Goal: Task Accomplishment & Management: Complete application form

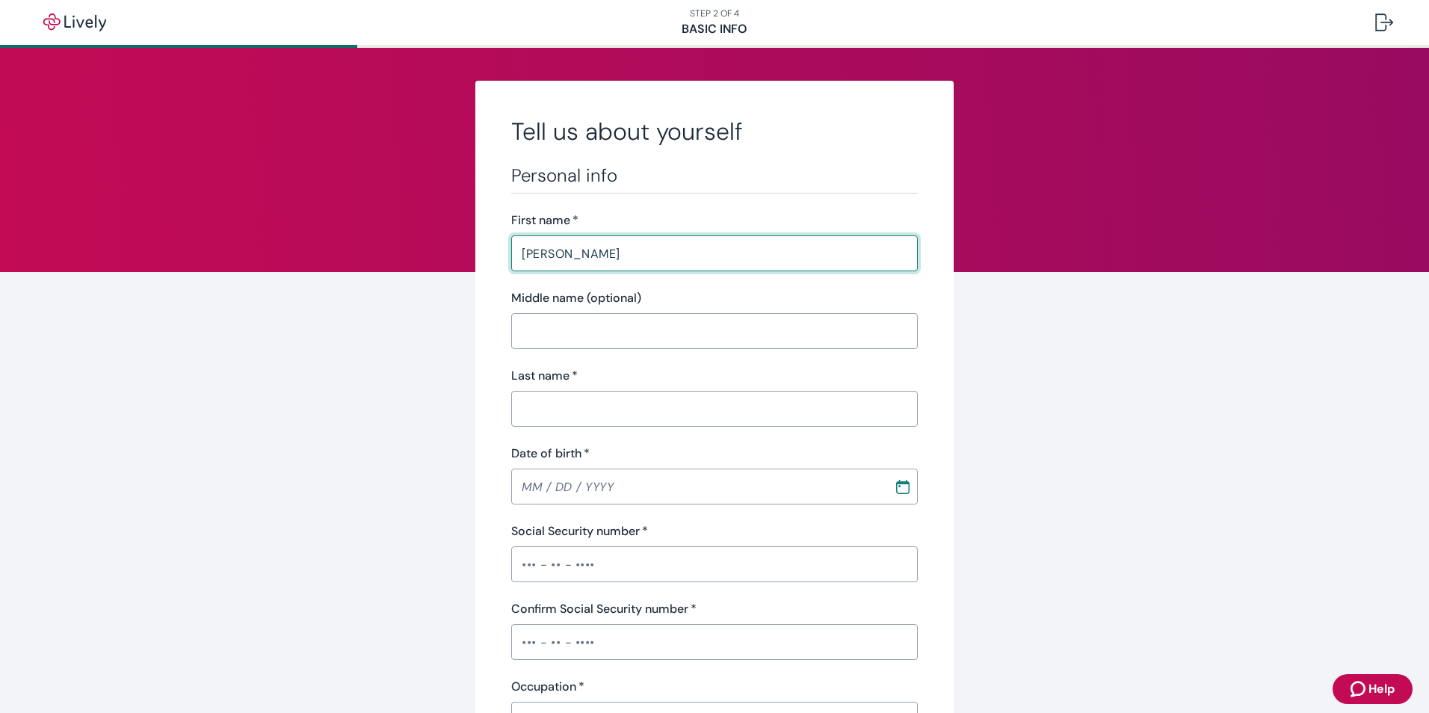
type input "[PERSON_NAME]"
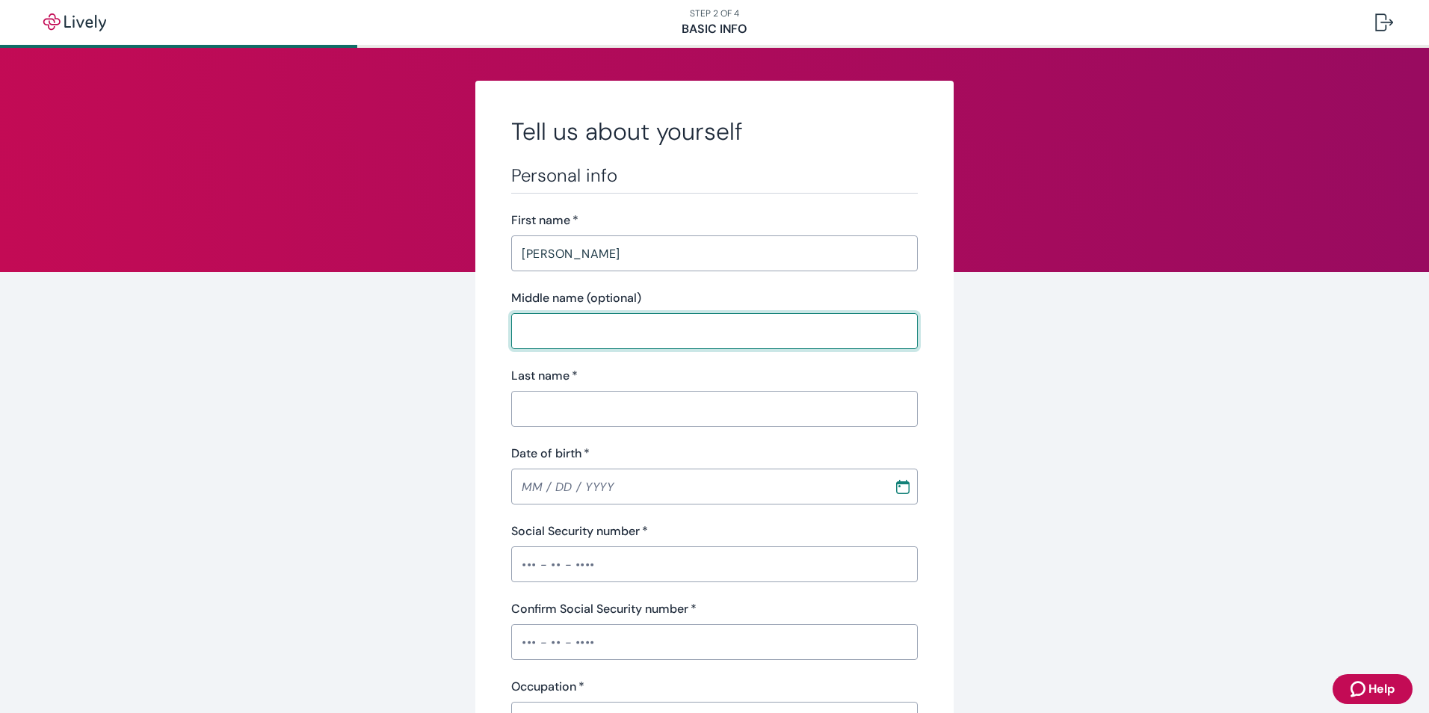
click at [518, 327] on input "Middle name (optional)" at bounding box center [714, 331] width 407 height 30
type input "M"
click at [520, 404] on input "Last name   *" at bounding box center [714, 409] width 407 height 30
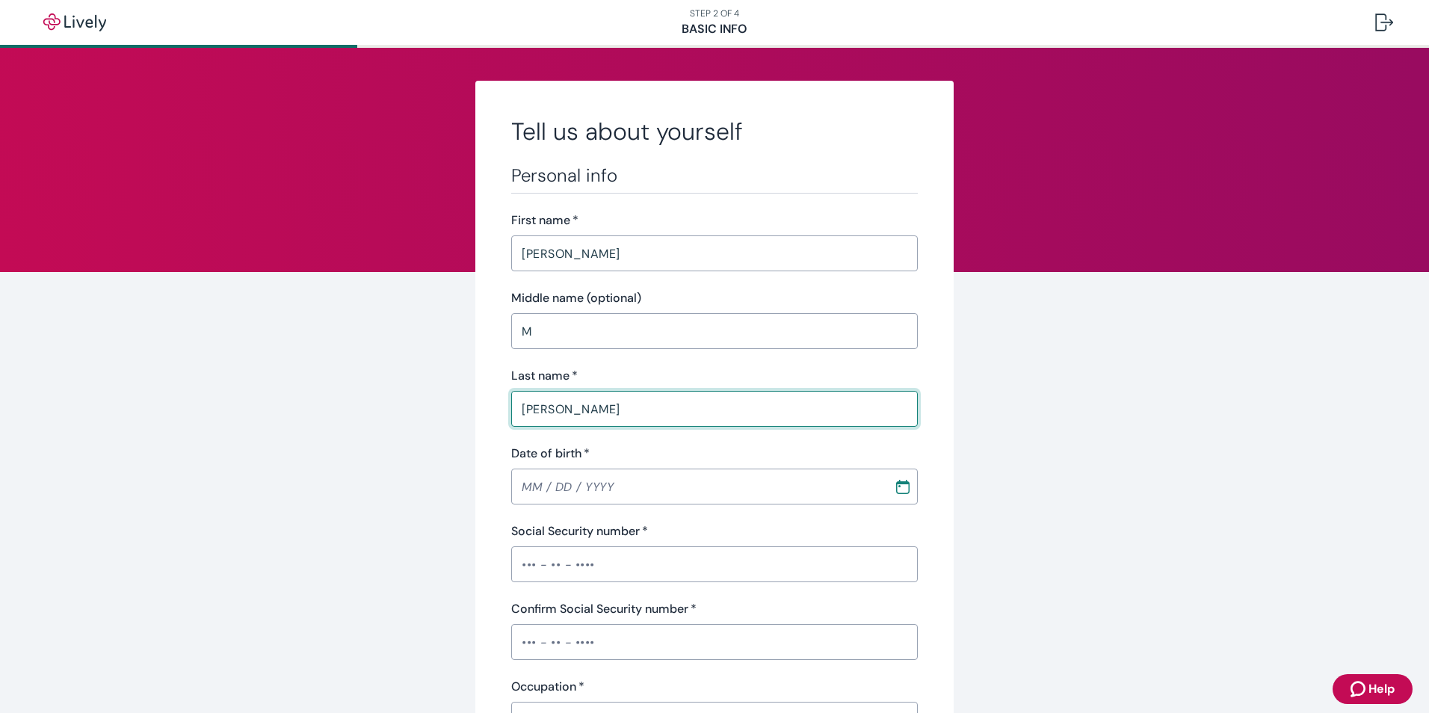
type input "[PERSON_NAME]"
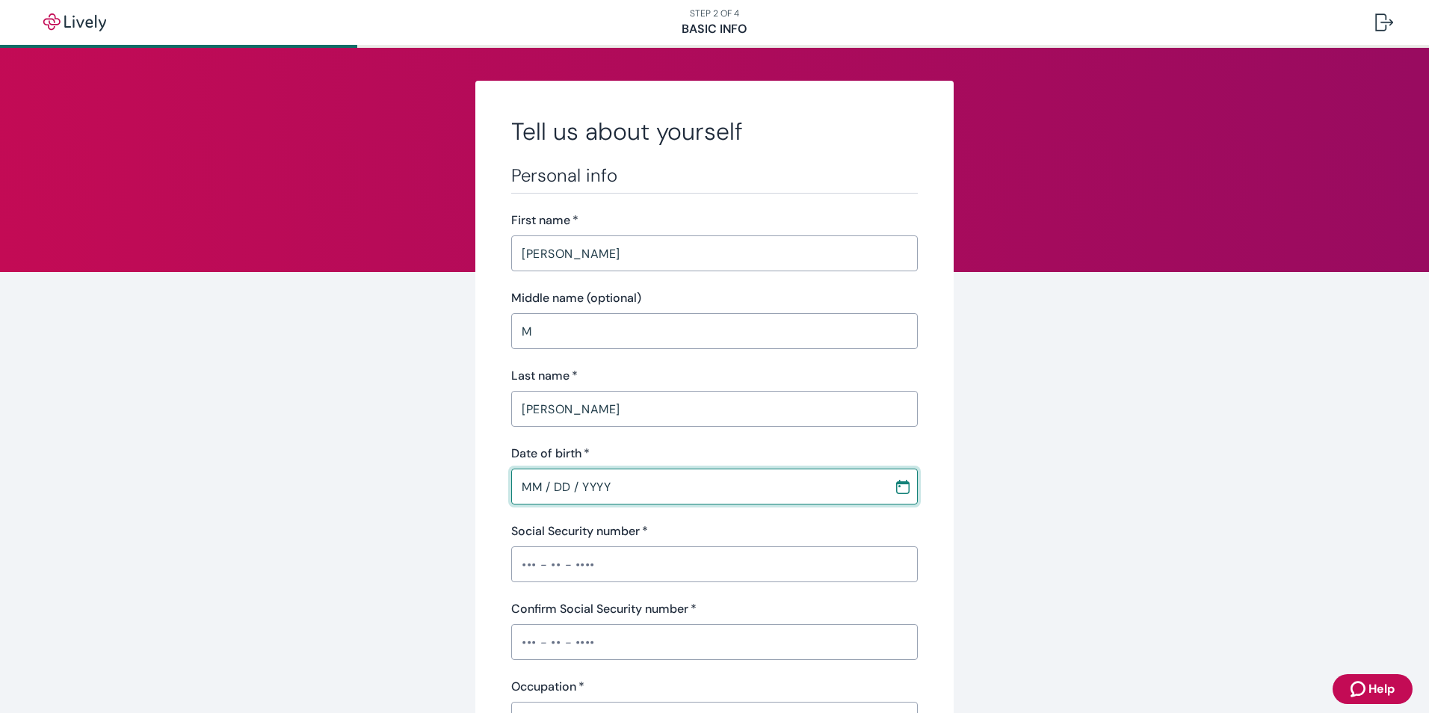
click at [517, 484] on input "MM / DD / YYYY" at bounding box center [697, 487] width 372 height 30
drag, startPoint x: 517, startPoint y: 484, endPoint x: 537, endPoint y: 484, distance: 19.4
click at [537, 484] on input "MM / DD / YYYY" at bounding box center [697, 487] width 372 height 30
type input "[DATE]"
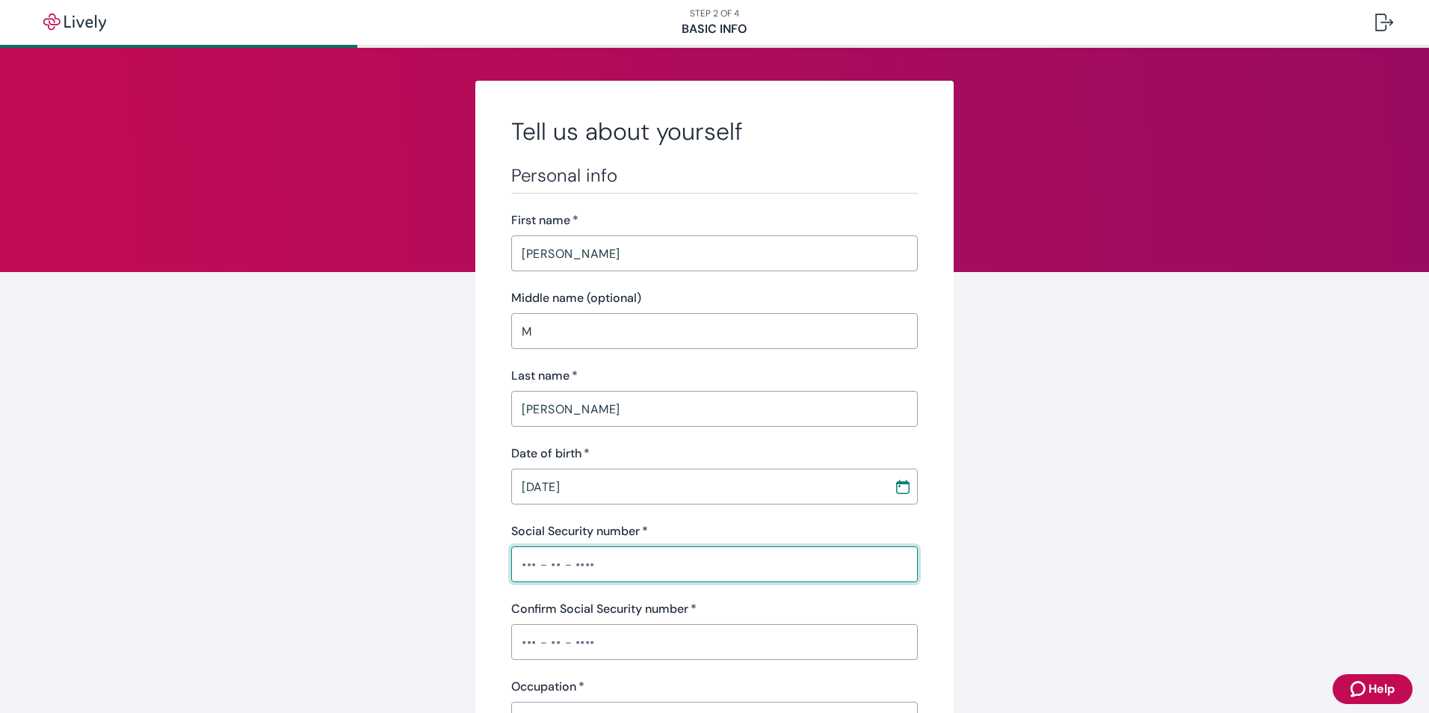
drag, startPoint x: 602, startPoint y: 563, endPoint x: 493, endPoint y: 565, distance: 109.1
type input "•••-••-1516"
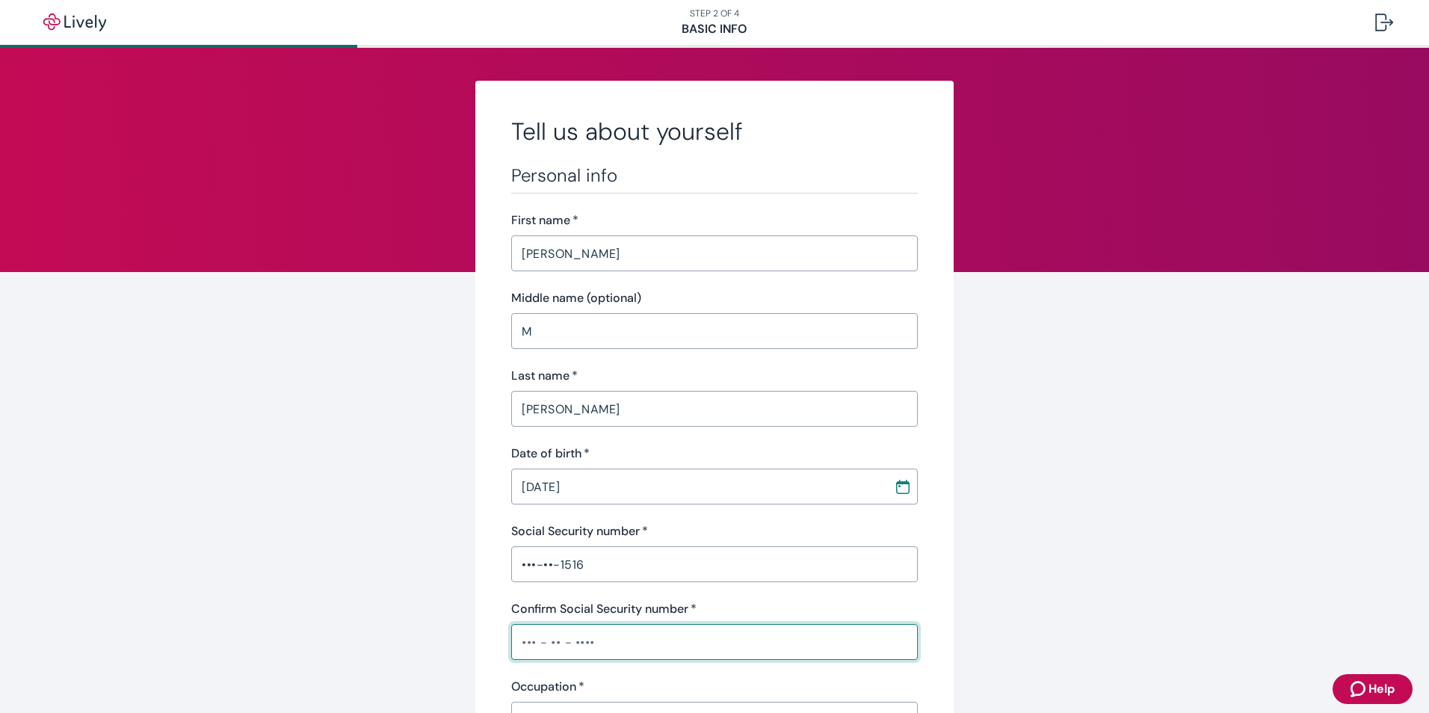
drag, startPoint x: 594, startPoint y: 643, endPoint x: 516, endPoint y: 641, distance: 77.7
click at [516, 641] on input "Confirm Social Security number   *" at bounding box center [714, 642] width 407 height 30
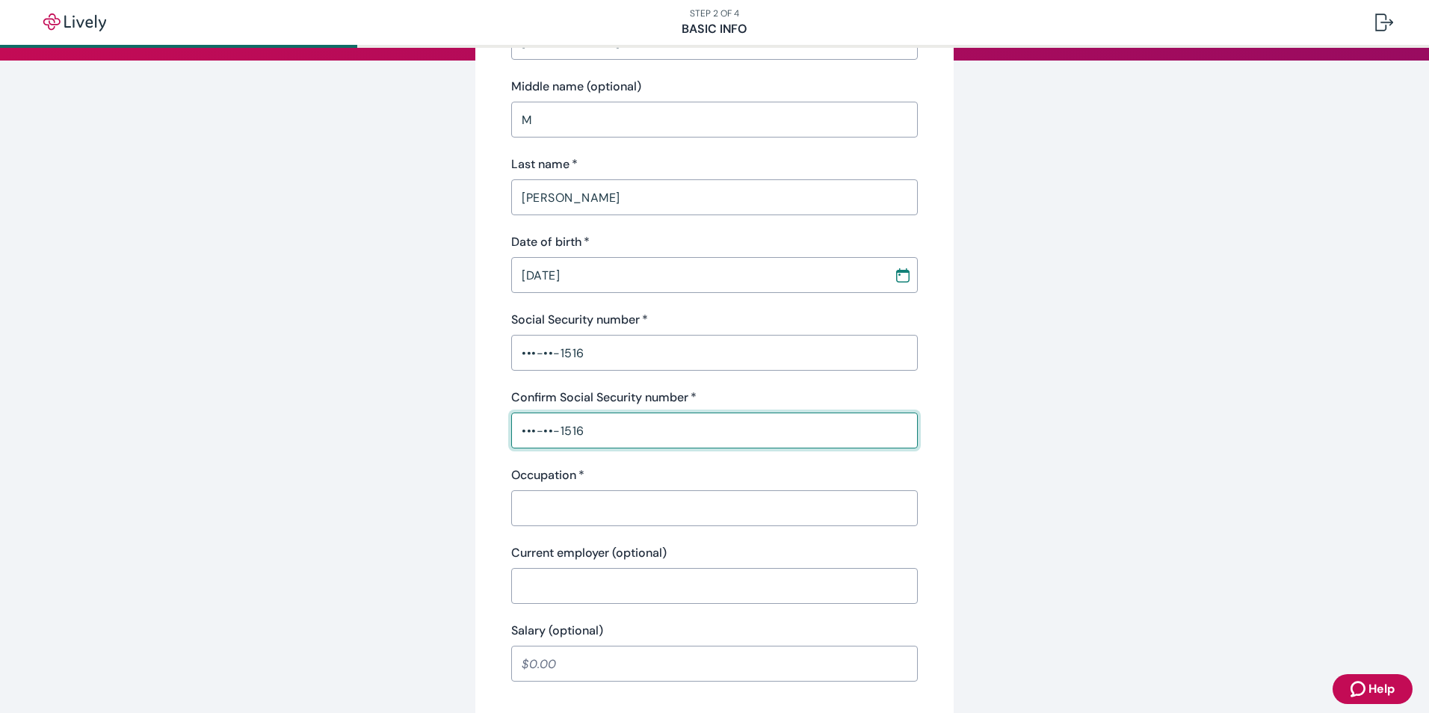
scroll to position [224, 0]
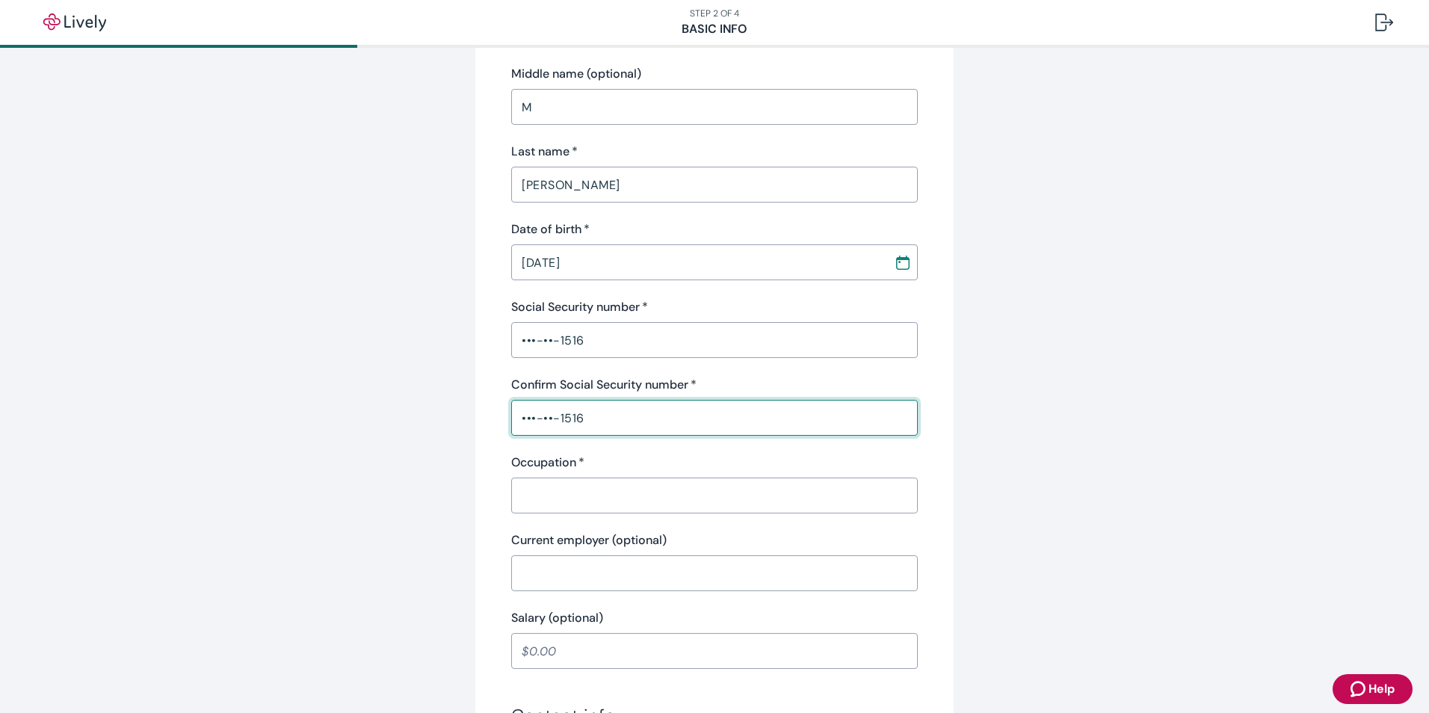
type input "•••-••-1516"
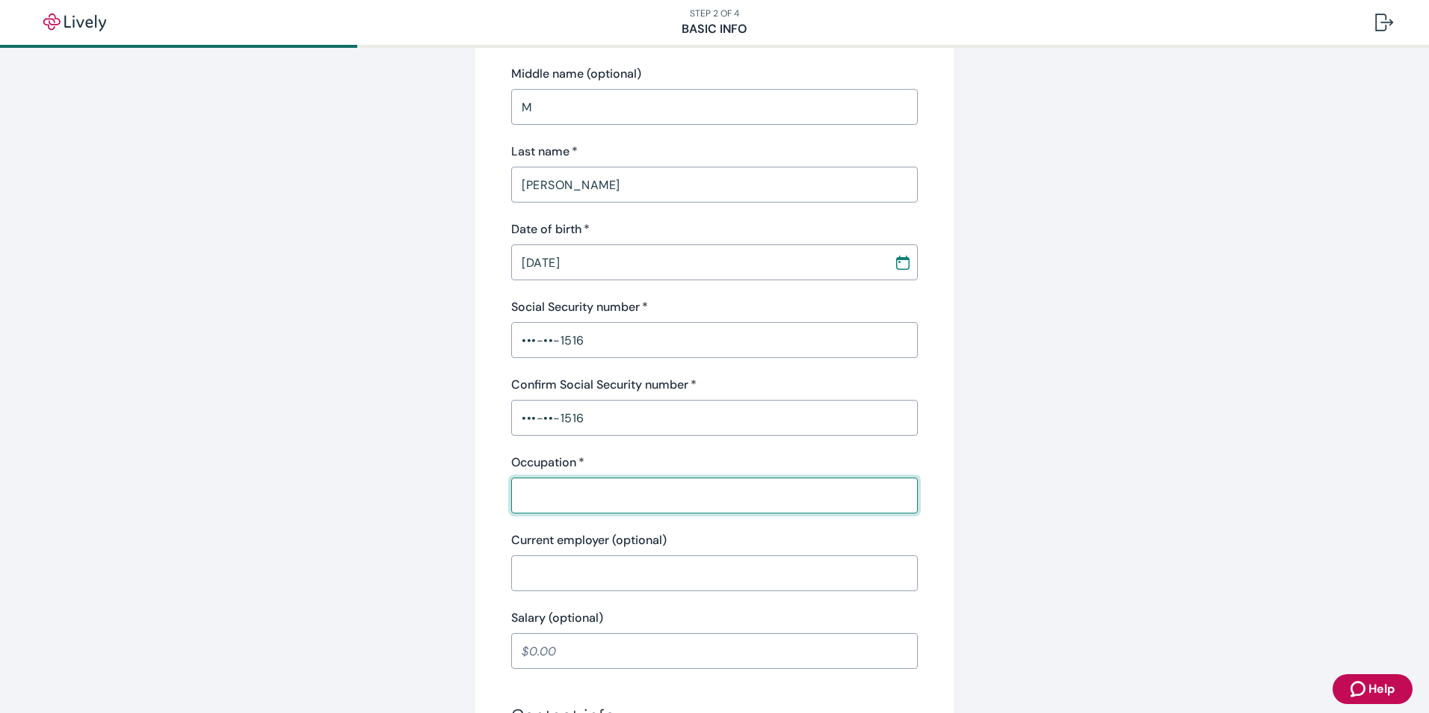
click at [554, 482] on input "Occupation   *" at bounding box center [714, 496] width 407 height 30
type input "SHIPPING"
click at [527, 573] on input "Current employer (optional)" at bounding box center [714, 573] width 407 height 30
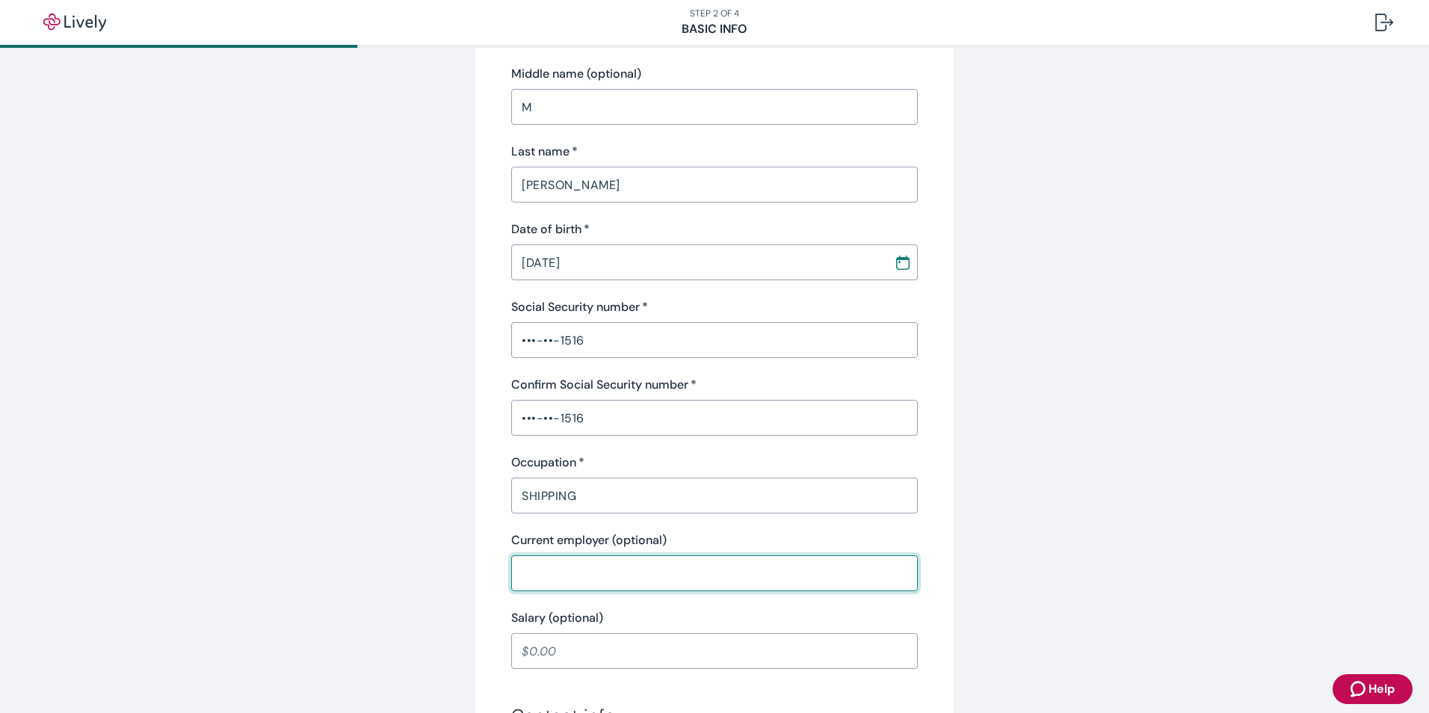
type input "[PERSON_NAME] / [GEOGRAPHIC_DATA]"
type input "[PHONE_NUMBER]"
type input "[STREET_ADDRESS][DEMOGRAPHIC_DATA]"
type input "[GEOGRAPHIC_DATA]"
type input "27107"
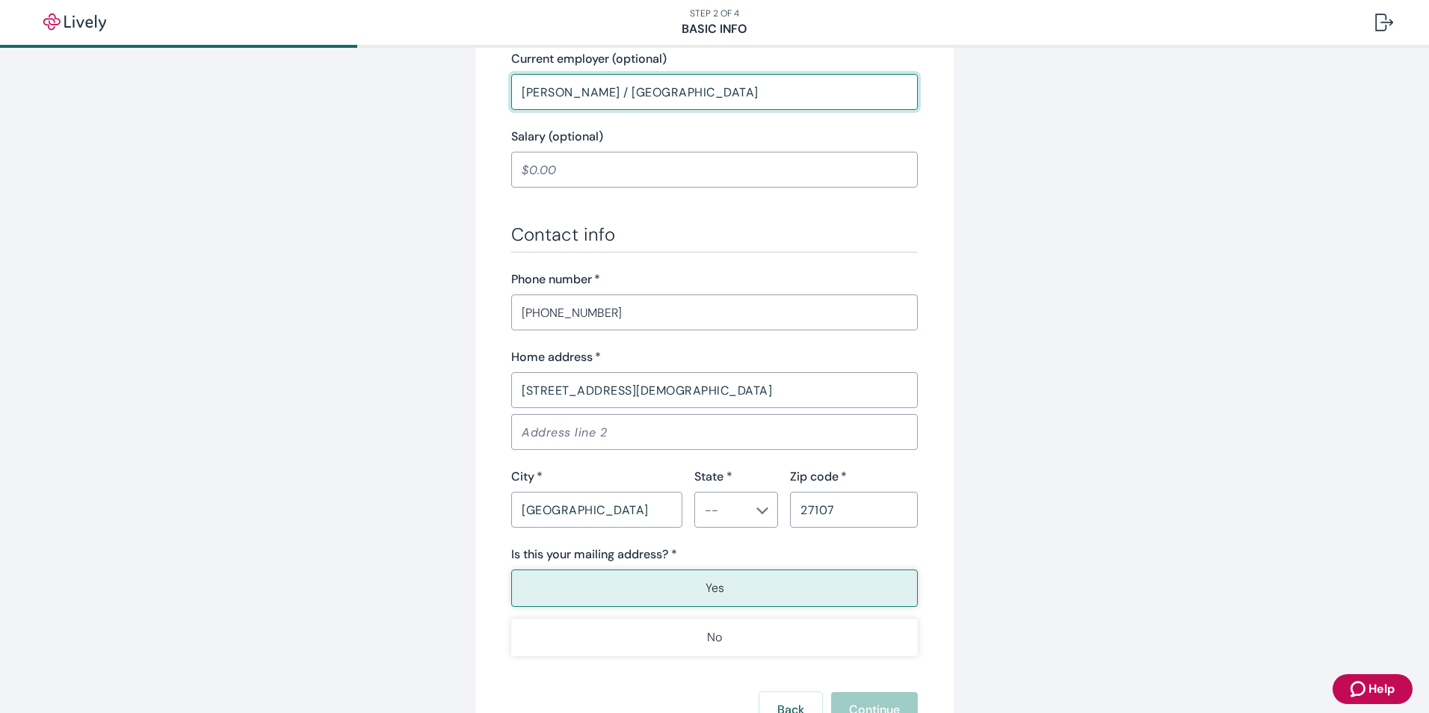
scroll to position [747, 0]
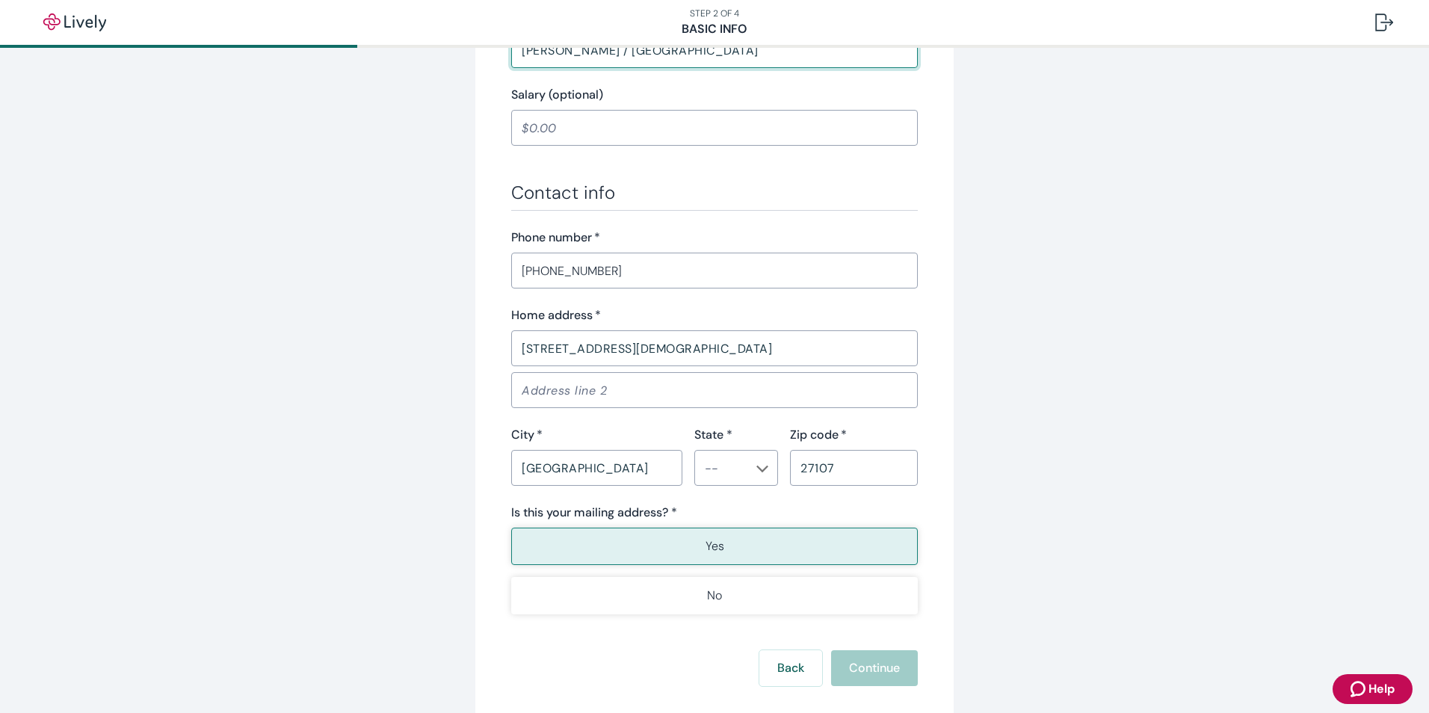
click at [659, 351] on input "[STREET_ADDRESS][DEMOGRAPHIC_DATA]" at bounding box center [714, 348] width 407 height 30
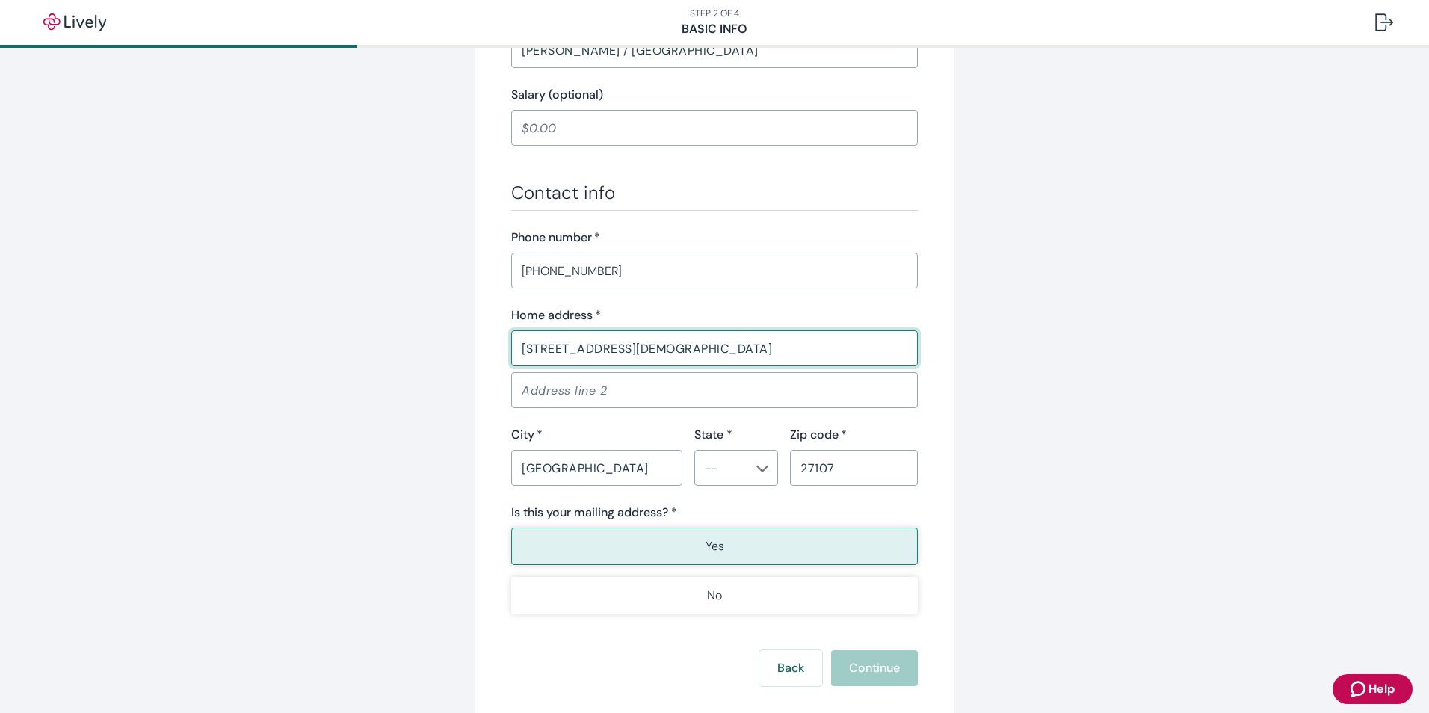
type input "[STREET_ADDRESS][DEMOGRAPHIC_DATA]"
click at [595, 458] on input "[GEOGRAPHIC_DATA]" at bounding box center [596, 468] width 171 height 30
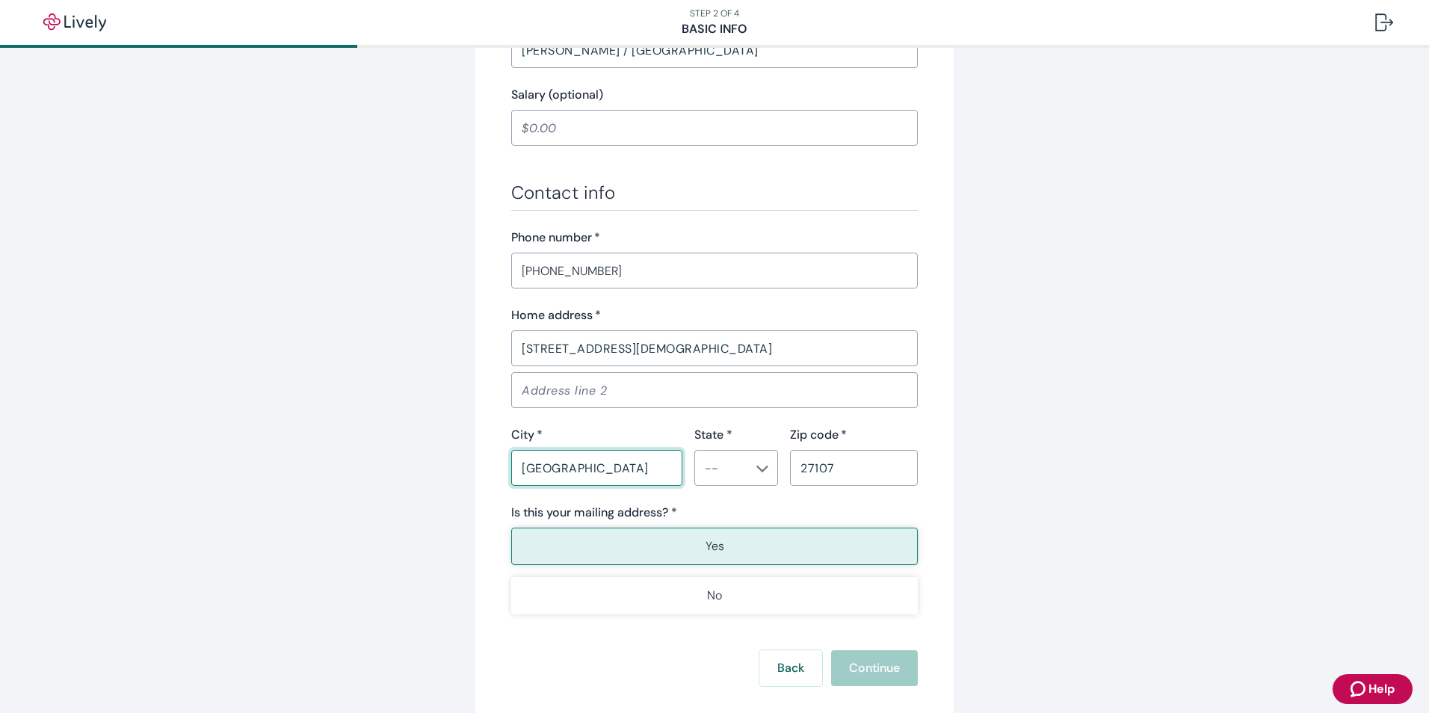
click at [759, 467] on icon "Chevron icon" at bounding box center [762, 469] width 12 height 12
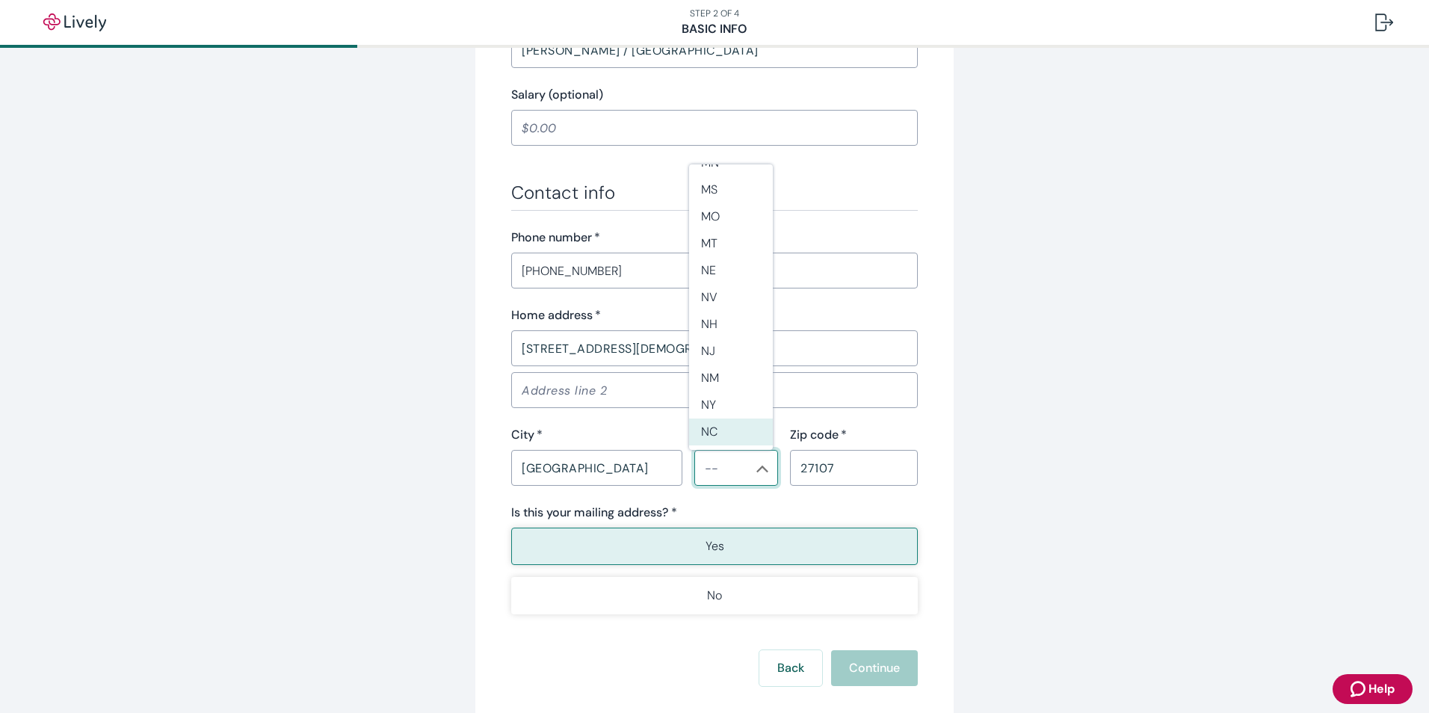
click at [711, 434] on li "NC" at bounding box center [731, 432] width 84 height 27
type input "NC"
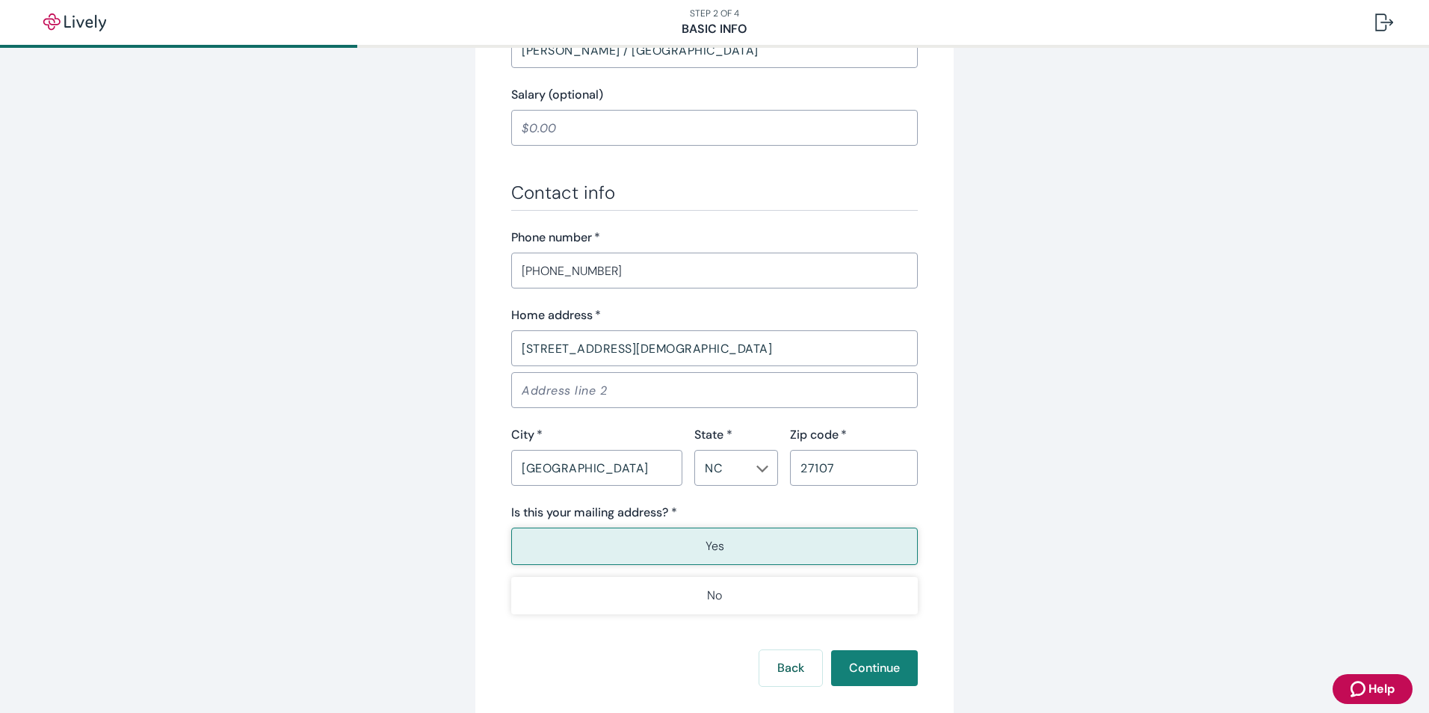
click at [605, 541] on button "Yes" at bounding box center [714, 546] width 407 height 37
click at [879, 670] on button "Continue" at bounding box center [874, 668] width 87 height 36
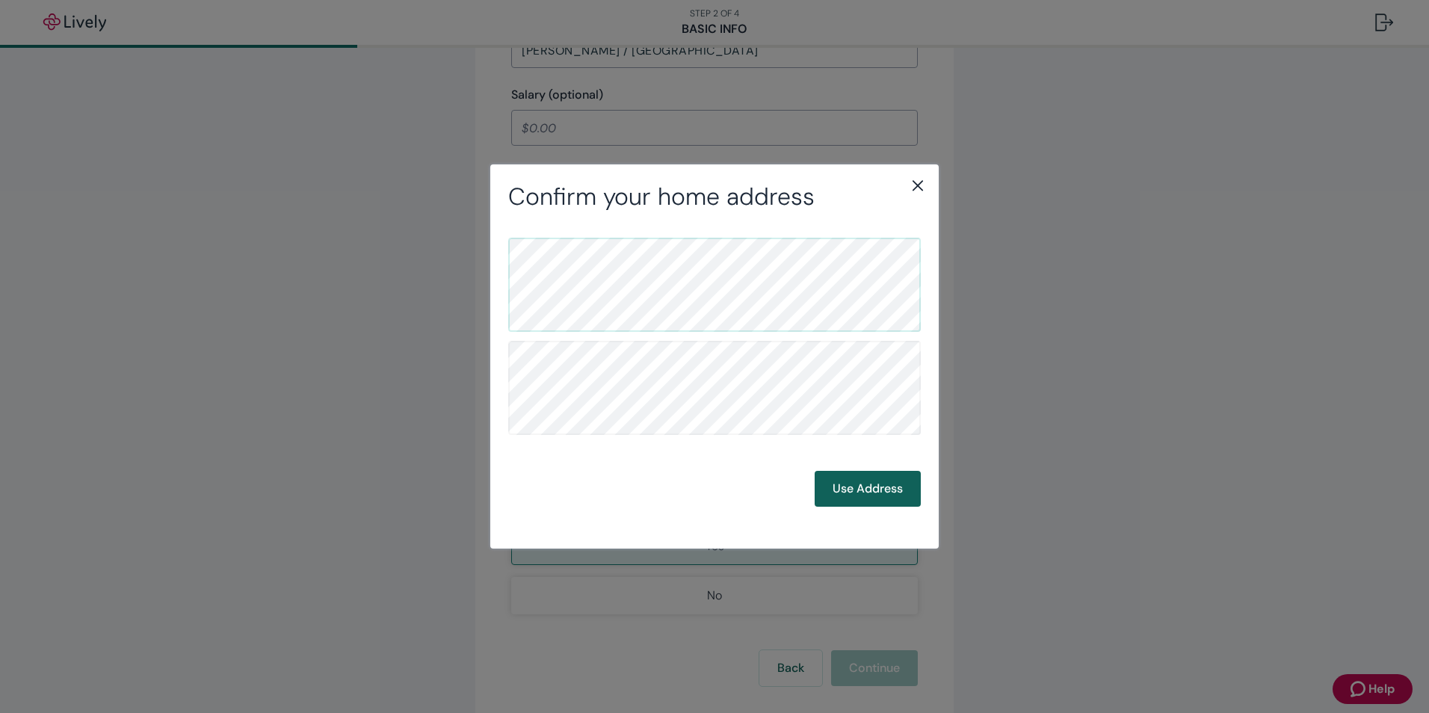
click at [866, 493] on button "Use Address" at bounding box center [868, 489] width 106 height 36
click at [848, 486] on button "Use Address" at bounding box center [868, 489] width 106 height 36
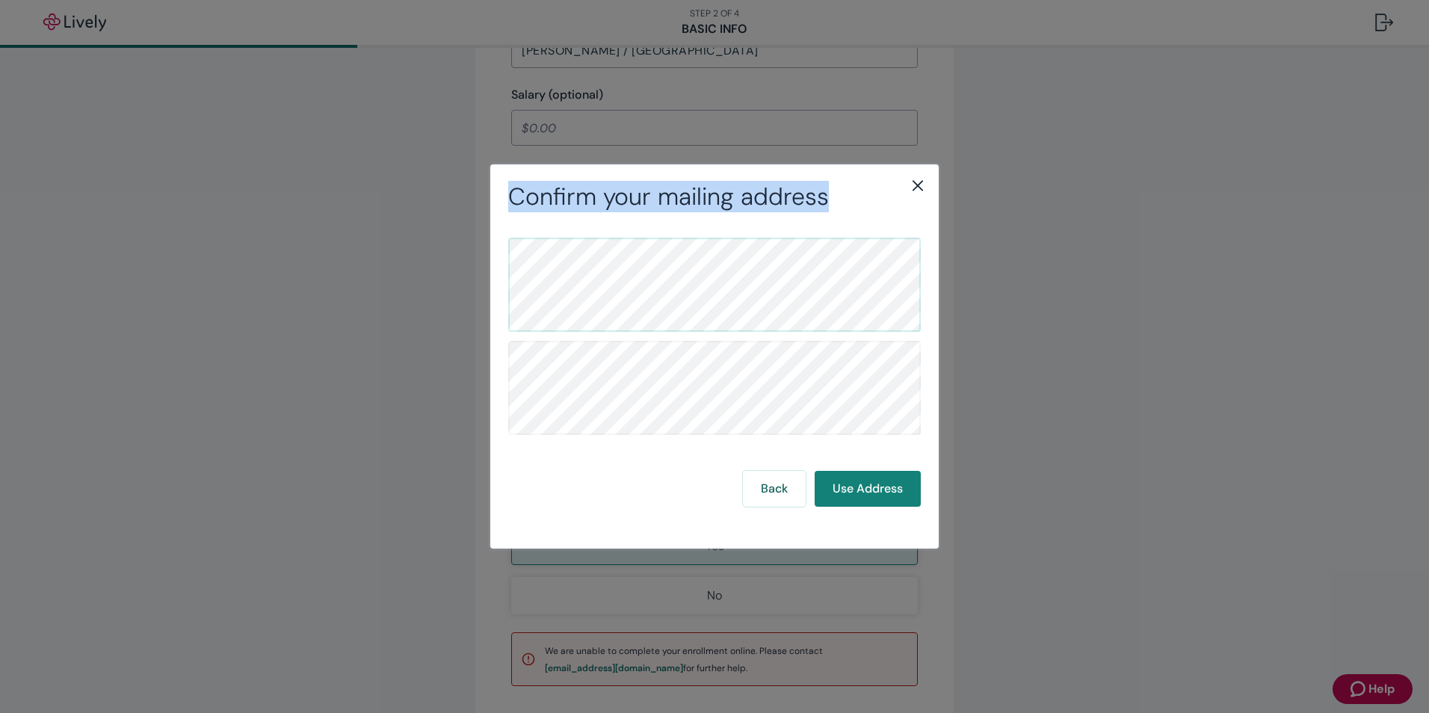
drag, startPoint x: 868, startPoint y: 189, endPoint x: 431, endPoint y: 153, distance: 438.7
click at [431, 153] on div "Confirm your mailing address Back Use Address" at bounding box center [714, 356] width 1429 height 713
click at [874, 493] on button "Use Address" at bounding box center [868, 489] width 106 height 36
click at [874, 492] on button "Use Address" at bounding box center [868, 489] width 106 height 36
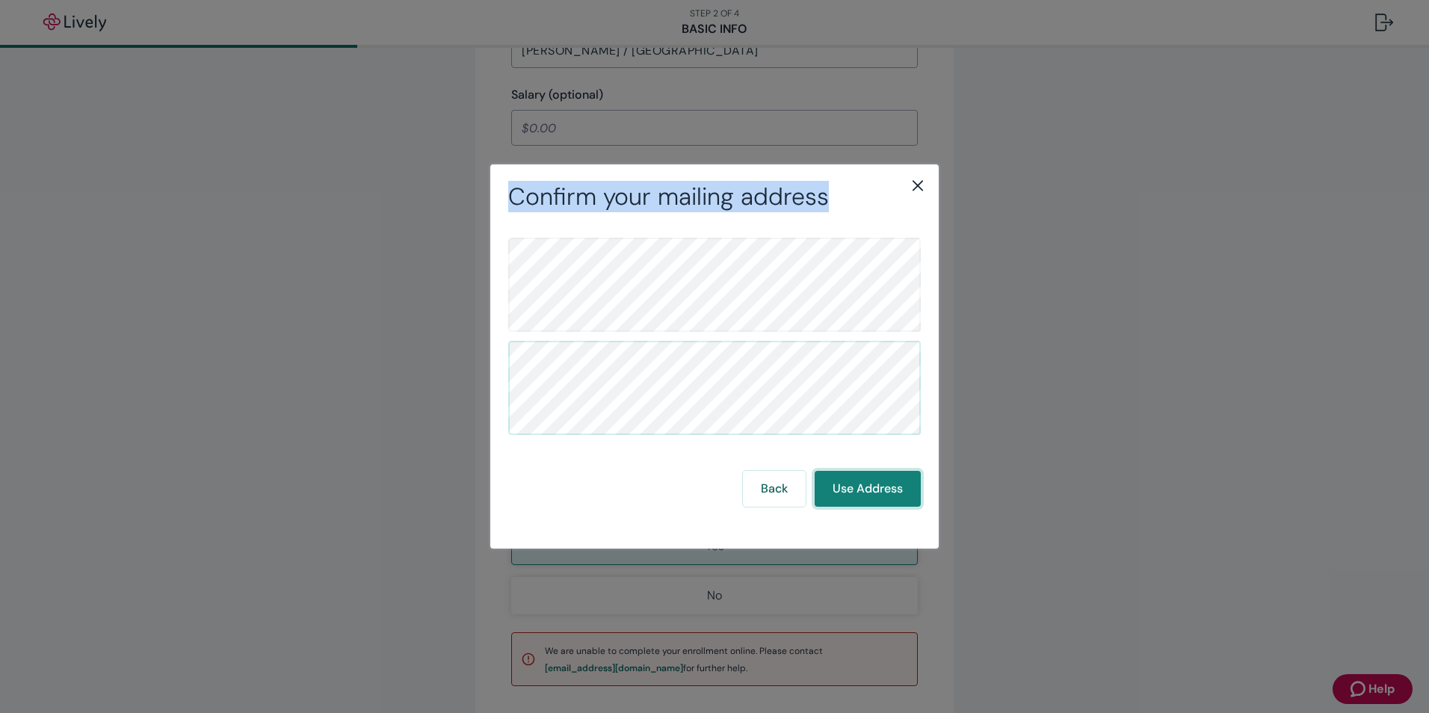
drag, startPoint x: 874, startPoint y: 492, endPoint x: 866, endPoint y: 490, distance: 8.5
click at [866, 490] on button "Use Address" at bounding box center [868, 489] width 106 height 36
click at [854, 487] on button "Use Address" at bounding box center [868, 489] width 106 height 36
